Goal: Information Seeking & Learning: Learn about a topic

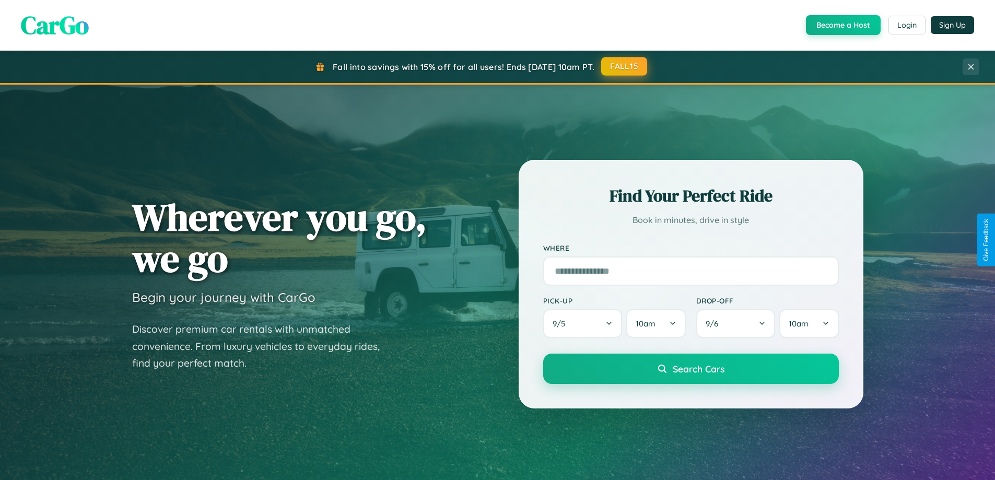
click at [625, 66] on button "FALL15" at bounding box center [624, 66] width 46 height 19
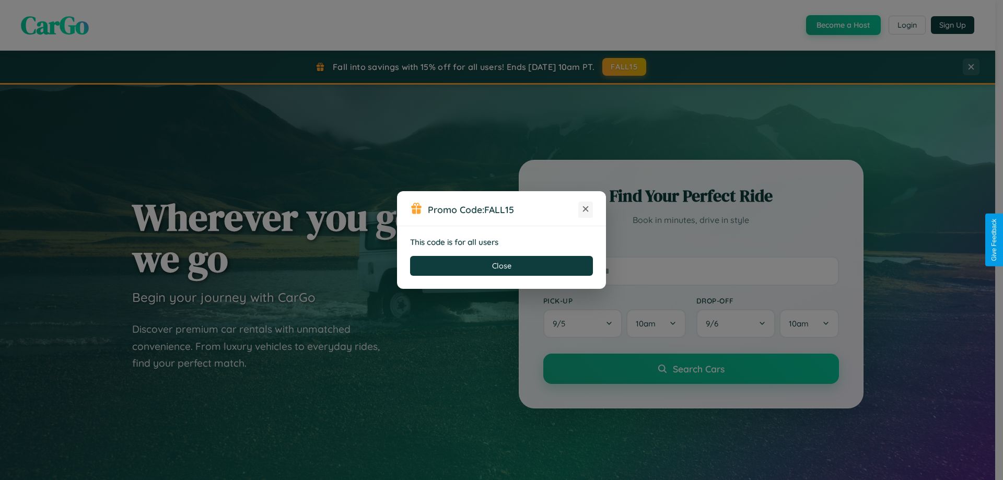
click at [586, 209] on icon at bounding box center [585, 209] width 10 height 10
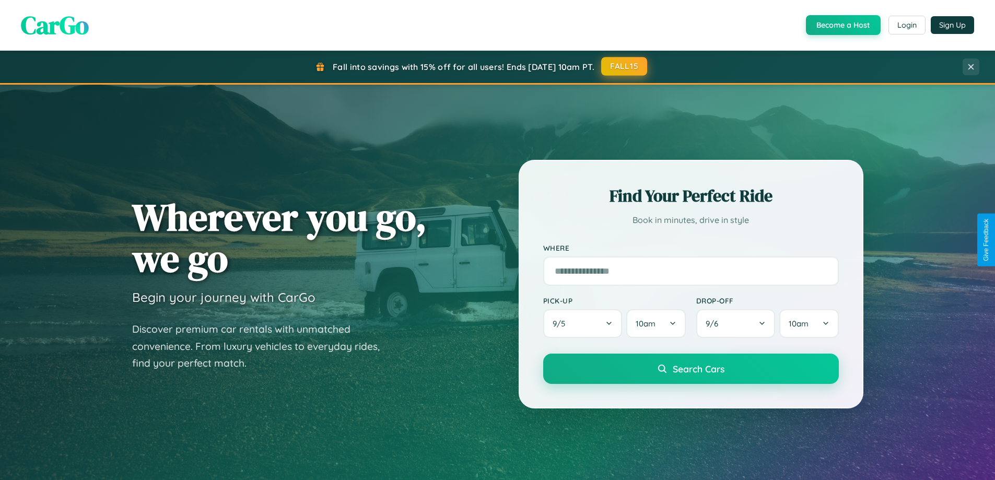
click at [625, 66] on button "FALL15" at bounding box center [624, 66] width 46 height 19
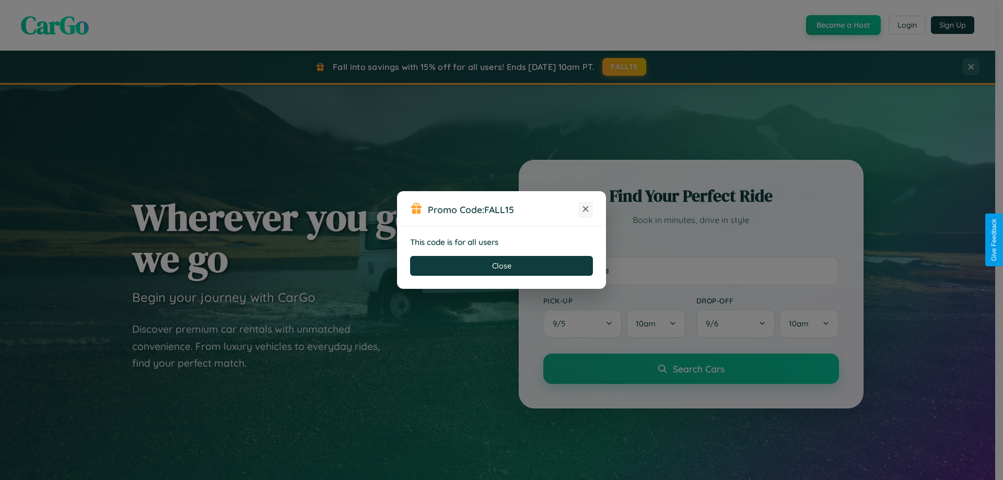
click at [586, 209] on icon at bounding box center [585, 209] width 10 height 10
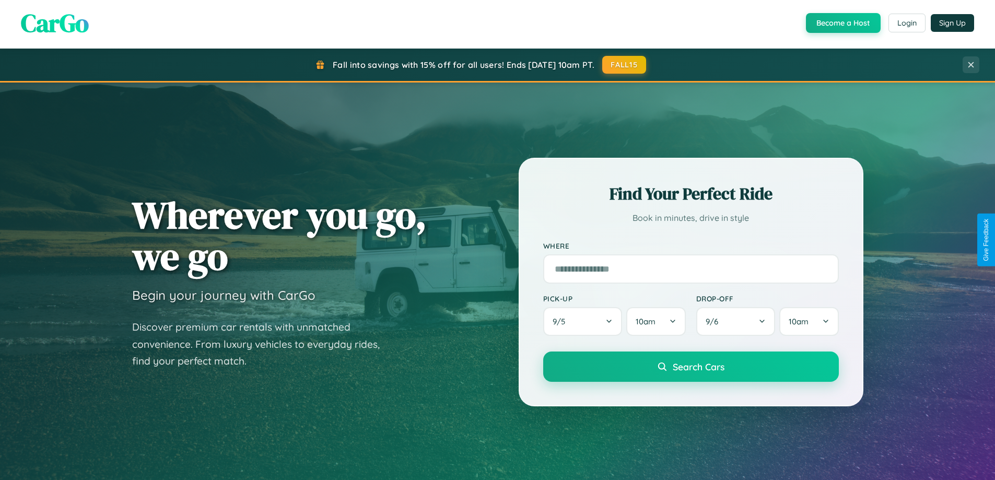
scroll to position [2010, 0]
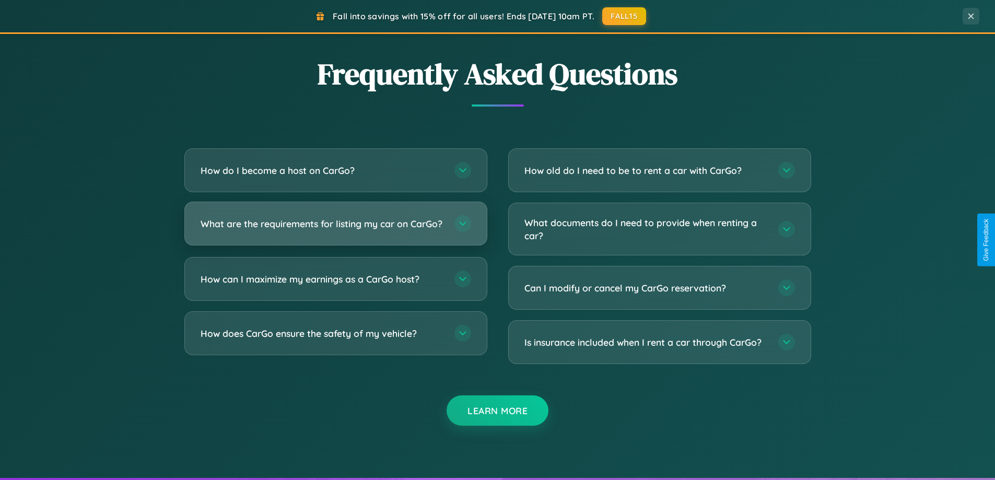
click at [335, 228] on h3 "What are the requirements for listing my car on CarGo?" at bounding box center [322, 223] width 243 height 13
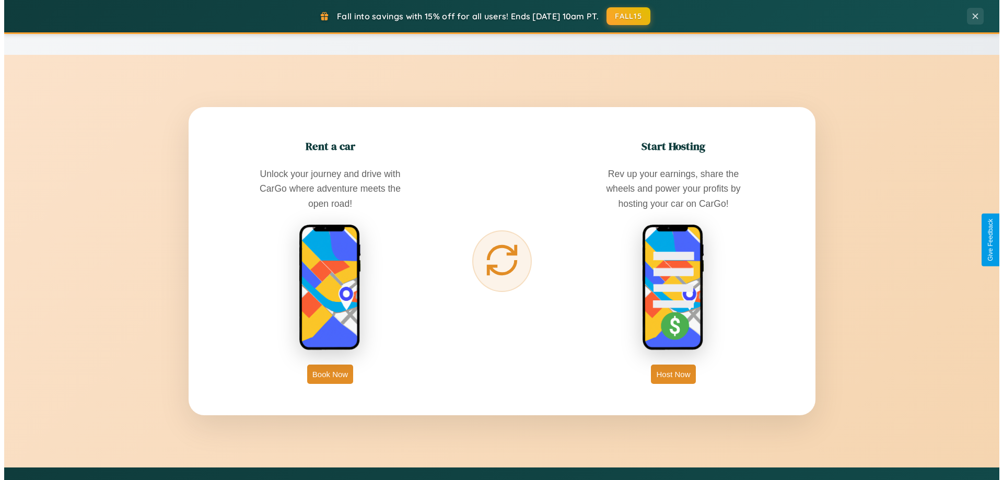
scroll to position [0, 0]
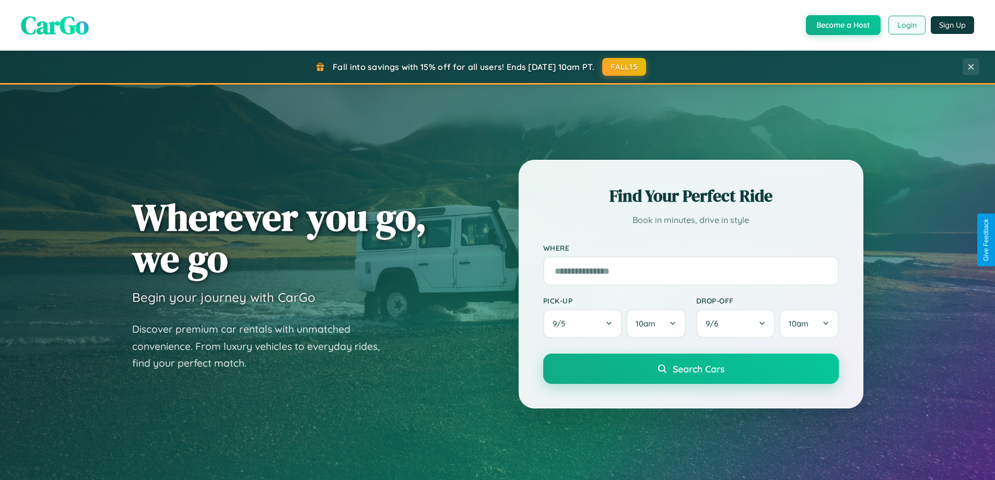
click at [906, 25] on button "Login" at bounding box center [907, 25] width 37 height 19
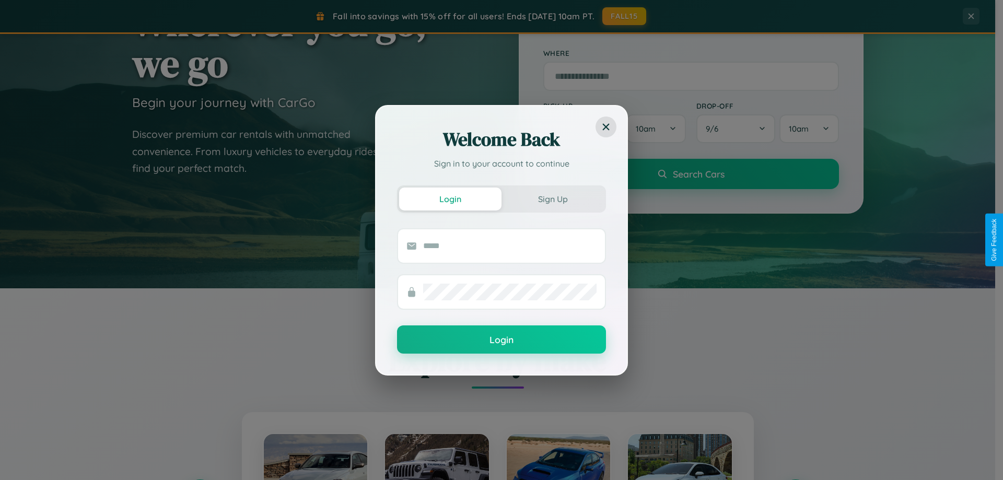
scroll to position [31, 0]
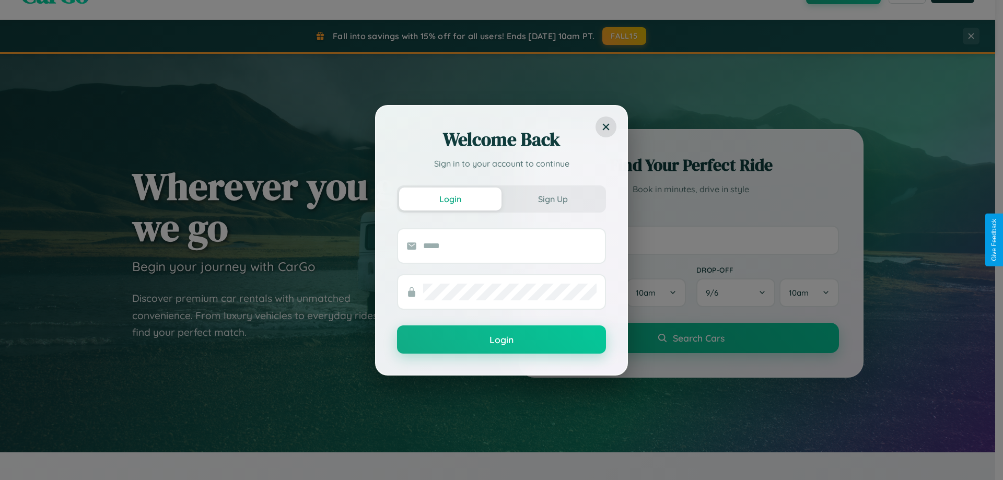
click at [691, 240] on div "Welcome Back Sign in to your account to continue Login Sign Up Login" at bounding box center [501, 240] width 1003 height 480
